Goal: Information Seeking & Learning: Learn about a topic

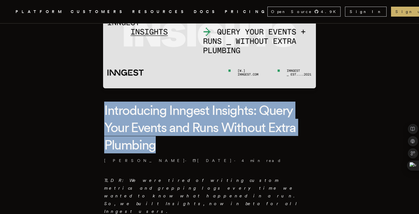
drag, startPoint x: 157, startPoint y: 128, endPoint x: 75, endPoint y: 107, distance: 85.2
drag, startPoint x: 74, startPoint y: 107, endPoint x: 218, endPoint y: 147, distance: 149.0
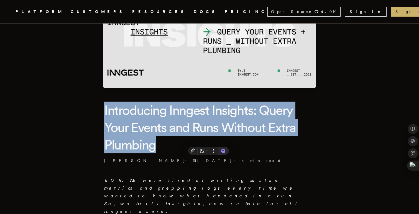
click at [175, 142] on h1 "Introducing Inngest Insights: Query Your Events and Runs Without Extra Plumbing" at bounding box center [209, 128] width 211 height 52
drag, startPoint x: 167, startPoint y: 141, endPoint x: 88, endPoint y: 107, distance: 86.5
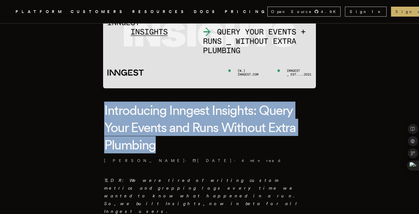
drag, startPoint x: 113, startPoint y: 114, endPoint x: 195, endPoint y: 152, distance: 90.7
click at [165, 144] on h1 "Introducing Inngest Insights: Query Your Events and Runs Without Extra Plumbing" at bounding box center [209, 128] width 211 height 52
drag, startPoint x: 130, startPoint y: 144, endPoint x: 89, endPoint y: 106, distance: 56.5
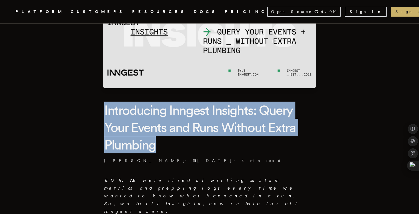
drag, startPoint x: 73, startPoint y: 110, endPoint x: 190, endPoint y: 150, distance: 123.3
click at [162, 146] on h1 "Introducing Inngest Insights: Query Your Events and Runs Without Extra Plumbing" at bounding box center [209, 128] width 211 height 52
drag, startPoint x: 174, startPoint y: 146, endPoint x: 81, endPoint y: 109, distance: 100.0
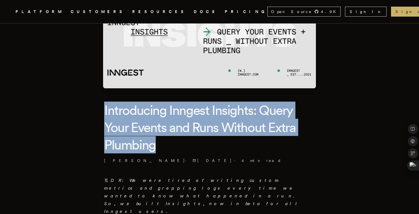
drag, startPoint x: 132, startPoint y: 115, endPoint x: 222, endPoint y: 151, distance: 97.0
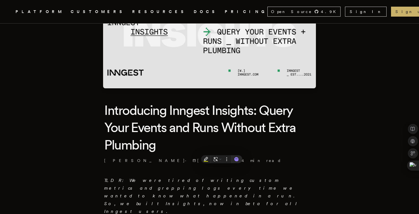
click at [176, 155] on header "Introducing Inngest Insights: Query Your Events and Runs Without Extra Plumbing…" at bounding box center [209, 133] width 211 height 62
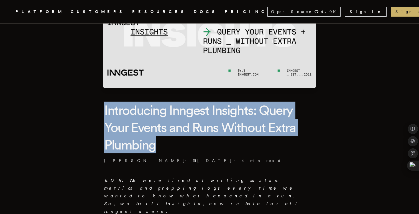
drag, startPoint x: 157, startPoint y: 140, endPoint x: 75, endPoint y: 113, distance: 86.9
drag, startPoint x: 60, startPoint y: 112, endPoint x: 193, endPoint y: 140, distance: 136.4
click at [175, 138] on h1 "Introducing Inngest Insights: Query Your Events and Runs Without Extra Plumbing" at bounding box center [209, 128] width 211 height 52
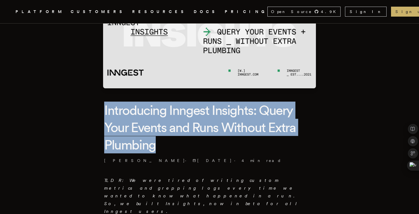
drag, startPoint x: 163, startPoint y: 128, endPoint x: 84, endPoint y: 100, distance: 83.7
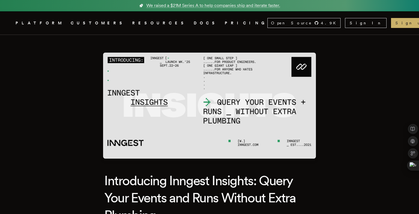
drag, startPoint x: 67, startPoint y: 80, endPoint x: 145, endPoint y: 152, distance: 105.7
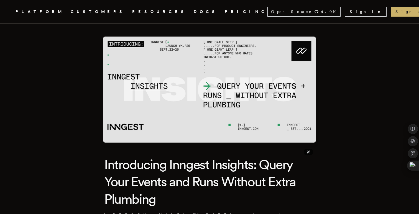
scroll to position [51, 0]
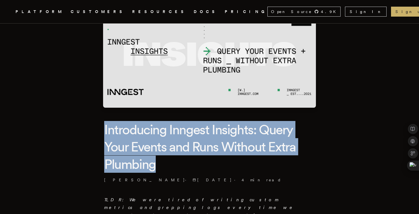
drag, startPoint x: 118, startPoint y: 140, endPoint x: 181, endPoint y: 168, distance: 68.7
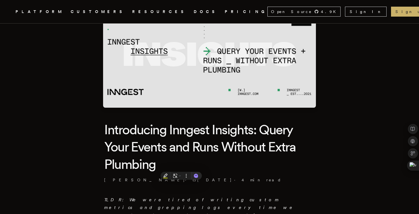
click at [173, 165] on h1 "Introducing Inngest Insights: Query Your Events and Runs Without Extra Plumbing" at bounding box center [209, 147] width 211 height 52
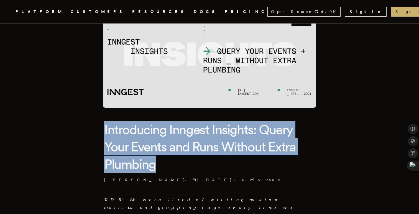
drag, startPoint x: 171, startPoint y: 165, endPoint x: 79, endPoint y: 128, distance: 99.4
drag, startPoint x: 106, startPoint y: 135, endPoint x: 203, endPoint y: 170, distance: 103.4
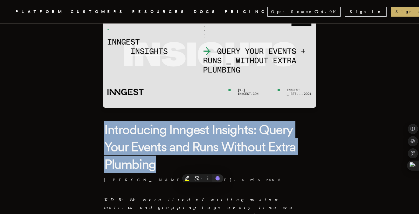
click at [196, 160] on h1 "Introducing Inngest Insights: Query Your Events and Runs Without Extra Plumbing" at bounding box center [209, 147] width 211 height 52
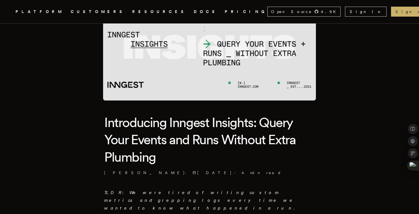
scroll to position [61, 0]
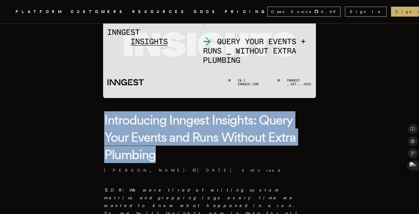
drag, startPoint x: 190, startPoint y: 153, endPoint x: 95, endPoint y: 125, distance: 98.9
drag, startPoint x: 84, startPoint y: 125, endPoint x: 178, endPoint y: 157, distance: 99.6
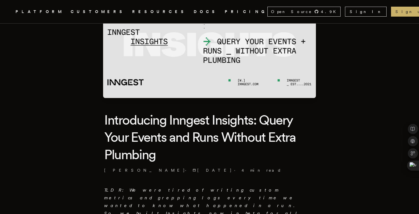
drag, startPoint x: 179, startPoint y: 155, endPoint x: 182, endPoint y: 155, distance: 3.1
click at [181, 155] on h1 "Introducing Inngest Insights: Query Your Events and Runs Without Extra Plumbing" at bounding box center [209, 137] width 211 height 52
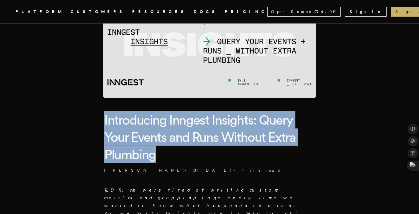
drag, startPoint x: 182, startPoint y: 155, endPoint x: 92, endPoint y: 123, distance: 95.3
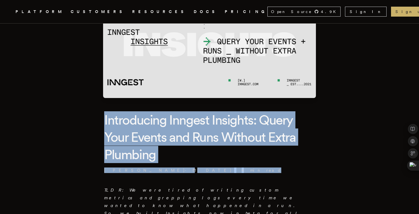
drag, startPoint x: 124, startPoint y: 128, endPoint x: 180, endPoint y: 164, distance: 66.6
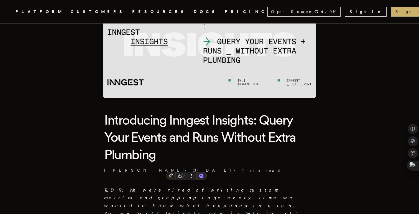
click at [164, 158] on h1 "Introducing Inngest Insights: Query Your Events and Runs Without Extra Plumbing" at bounding box center [209, 137] width 211 height 52
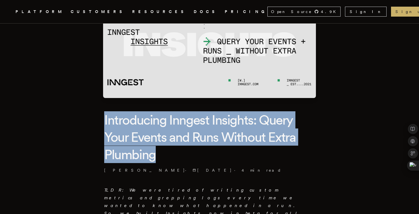
drag, startPoint x: 168, startPoint y: 160, endPoint x: 75, endPoint y: 124, distance: 99.5
drag, startPoint x: 72, startPoint y: 124, endPoint x: 199, endPoint y: 162, distance: 132.5
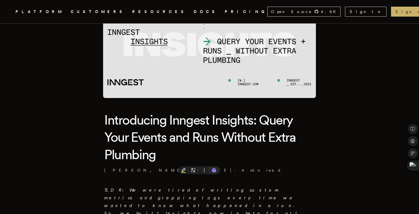
click at [200, 159] on h1 "Introducing Inngest Insights: Query Your Events and Runs Without Extra Plumbing" at bounding box center [209, 137] width 211 height 52
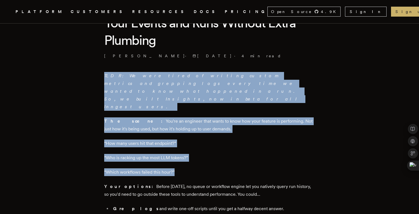
drag, startPoint x: 114, startPoint y: 80, endPoint x: 238, endPoint y: 137, distance: 136.5
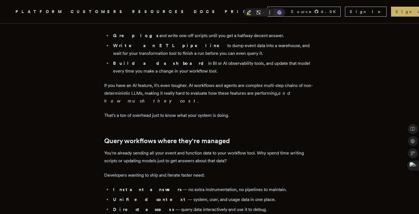
scroll to position [349, 0]
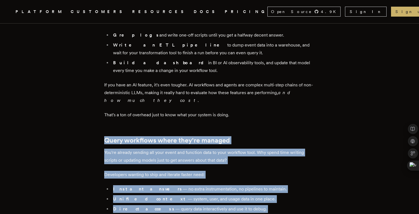
drag, startPoint x: 96, startPoint y: 116, endPoint x: 268, endPoint y: 195, distance: 188.7
click at [254, 205] on li "Direct access — query data interactively and use it to debug." at bounding box center [212, 209] width 203 height 8
drag, startPoint x: 258, startPoint y: 192, endPoint x: 64, endPoint y: 117, distance: 208.1
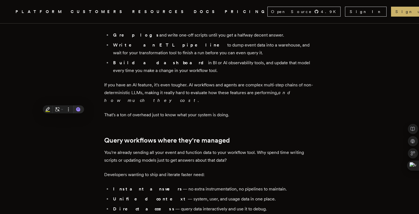
drag, startPoint x: 66, startPoint y: 134, endPoint x: 69, endPoint y: 115, distance: 19.8
drag, startPoint x: 69, startPoint y: 115, endPoint x: 263, endPoint y: 187, distance: 207.4
click at [264, 205] on li "Direct access — query data interactively and use it to debug." at bounding box center [212, 209] width 203 height 8
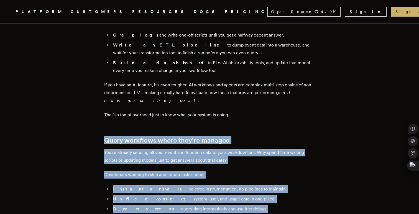
drag, startPoint x: 264, startPoint y: 187, endPoint x: 85, endPoint y: 120, distance: 191.0
drag, startPoint x: 79, startPoint y: 119, endPoint x: 257, endPoint y: 187, distance: 190.6
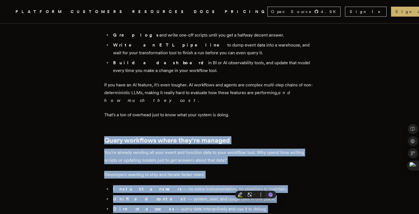
click at [257, 205] on li "Direct access — query data interactively and use it to debug." at bounding box center [212, 209] width 203 height 8
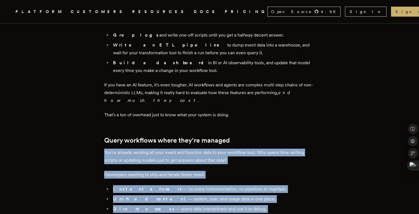
drag, startPoint x: 257, startPoint y: 187, endPoint x: 80, endPoint y: 129, distance: 186.2
drag
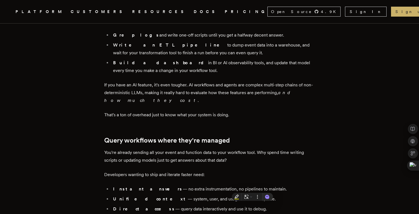
click at [249, 205] on li "Direct access — query data interactively and use it to debug." at bounding box center [212, 209] width 203 height 8
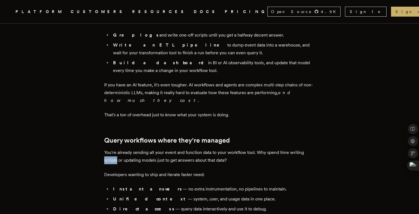
click at [258, 205] on li "Direct access — query data interactively and use it to debug." at bounding box center [212, 209] width 203 height 8
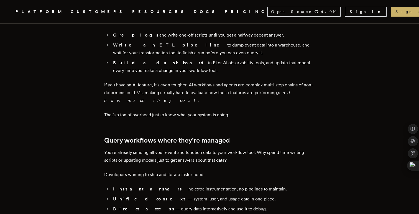
click at [266, 171] on p "Developers wanting to ship and iterate faster need:" at bounding box center [209, 175] width 211 height 8
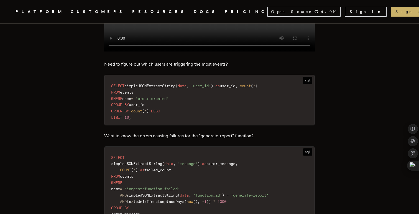
scroll to position [677, 0]
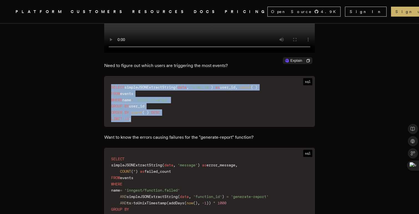
click at [209, 57] on div "TLDR: We were tired of writing custom metrics and grepping logs every time we w…" at bounding box center [209, 105] width 211 height 1068
click at [224, 106] on code "SELECT simpleJSONExtractString ( data , 'user_id' ) as user_id , count ( * ) FR…" at bounding box center [210, 103] width 210 height 47
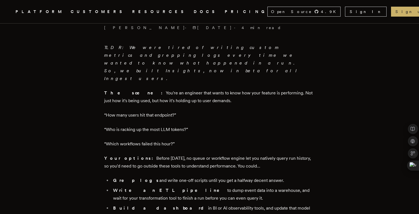
scroll to position [225, 0]
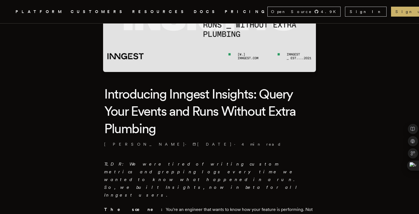
scroll to position [0, 0]
